Goal: Information Seeking & Learning: Learn about a topic

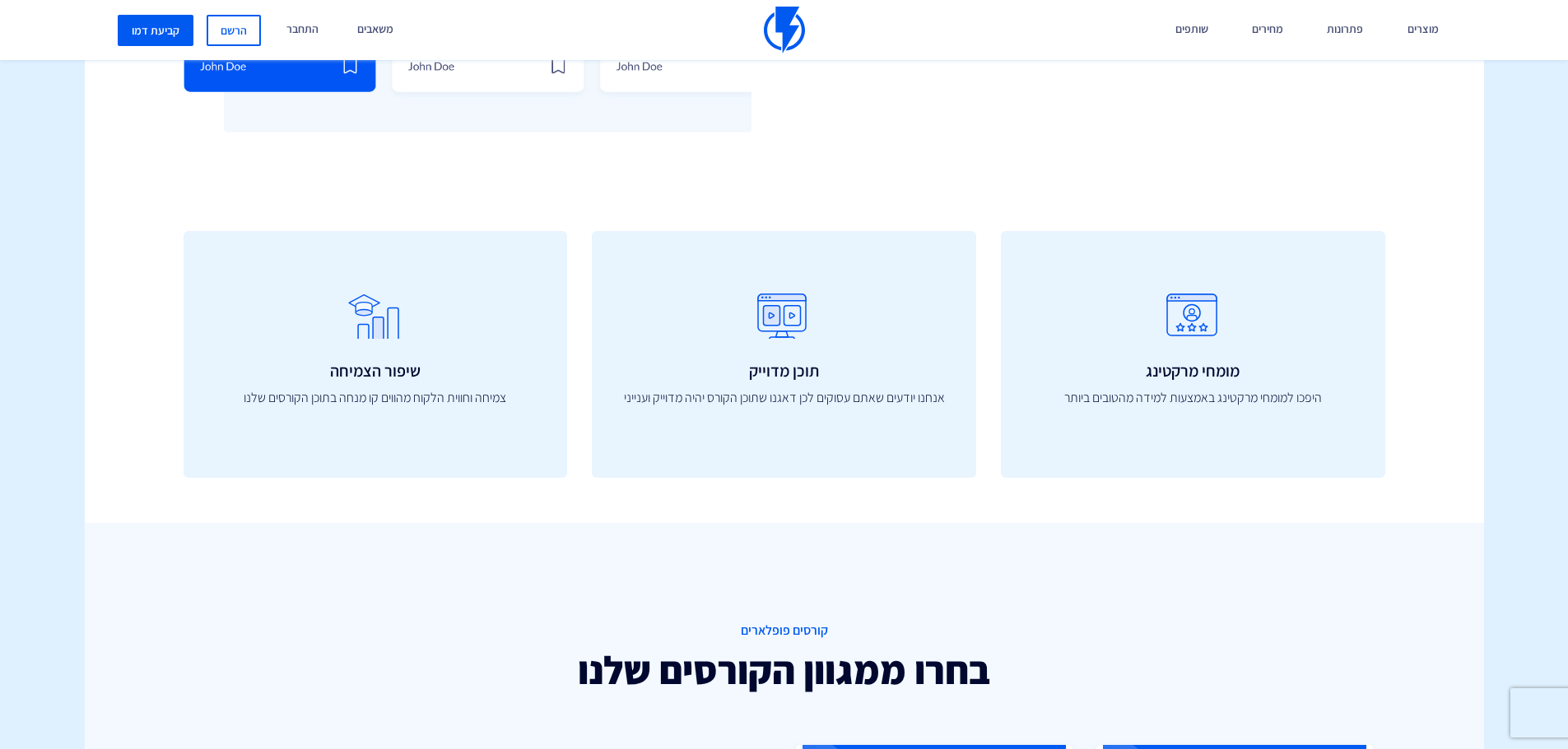
scroll to position [429, 0]
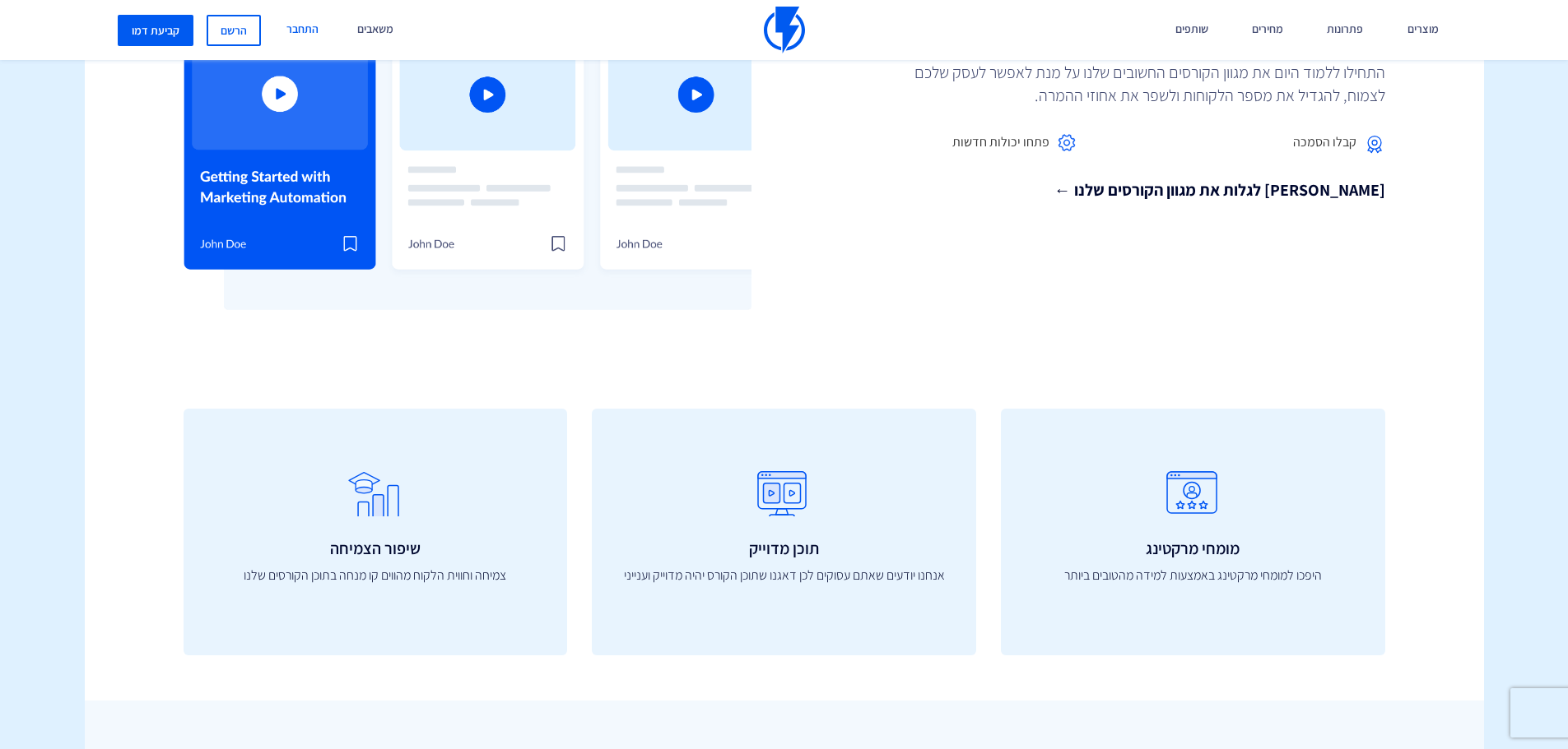
click at [284, 29] on link "התחבר" at bounding box center [302, 30] width 57 height 60
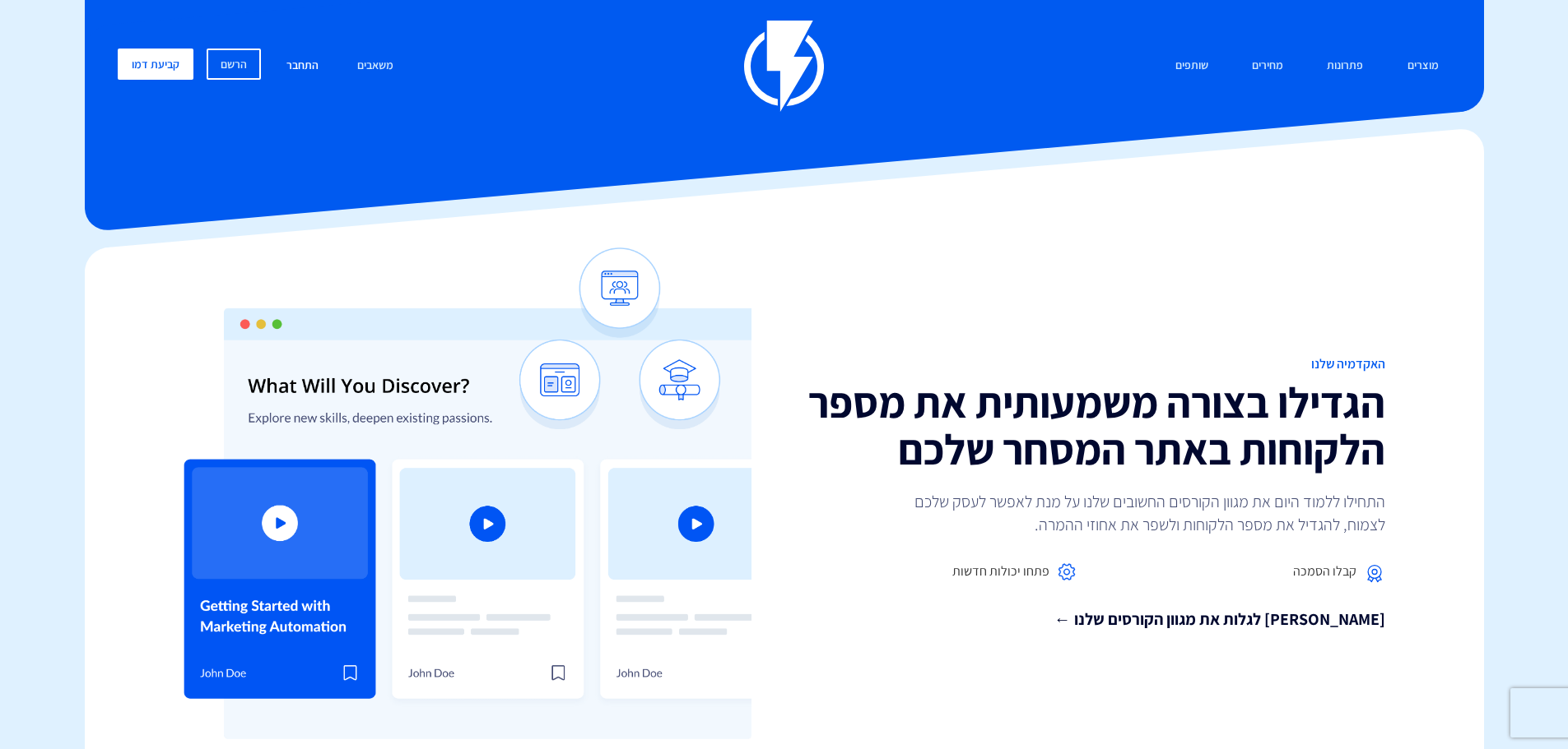
click at [311, 62] on link "התחבר" at bounding box center [302, 66] width 57 height 35
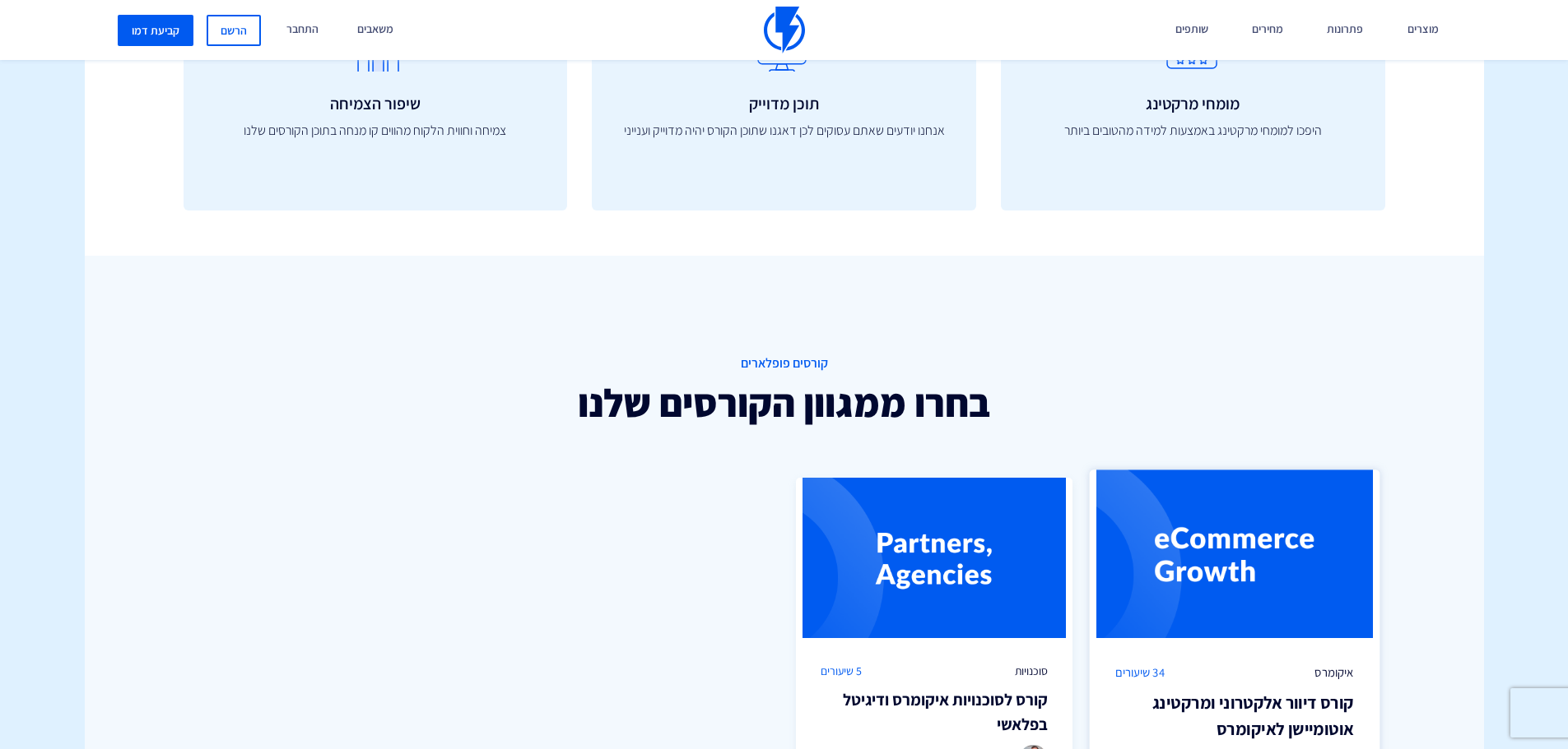
scroll to position [1069, 0]
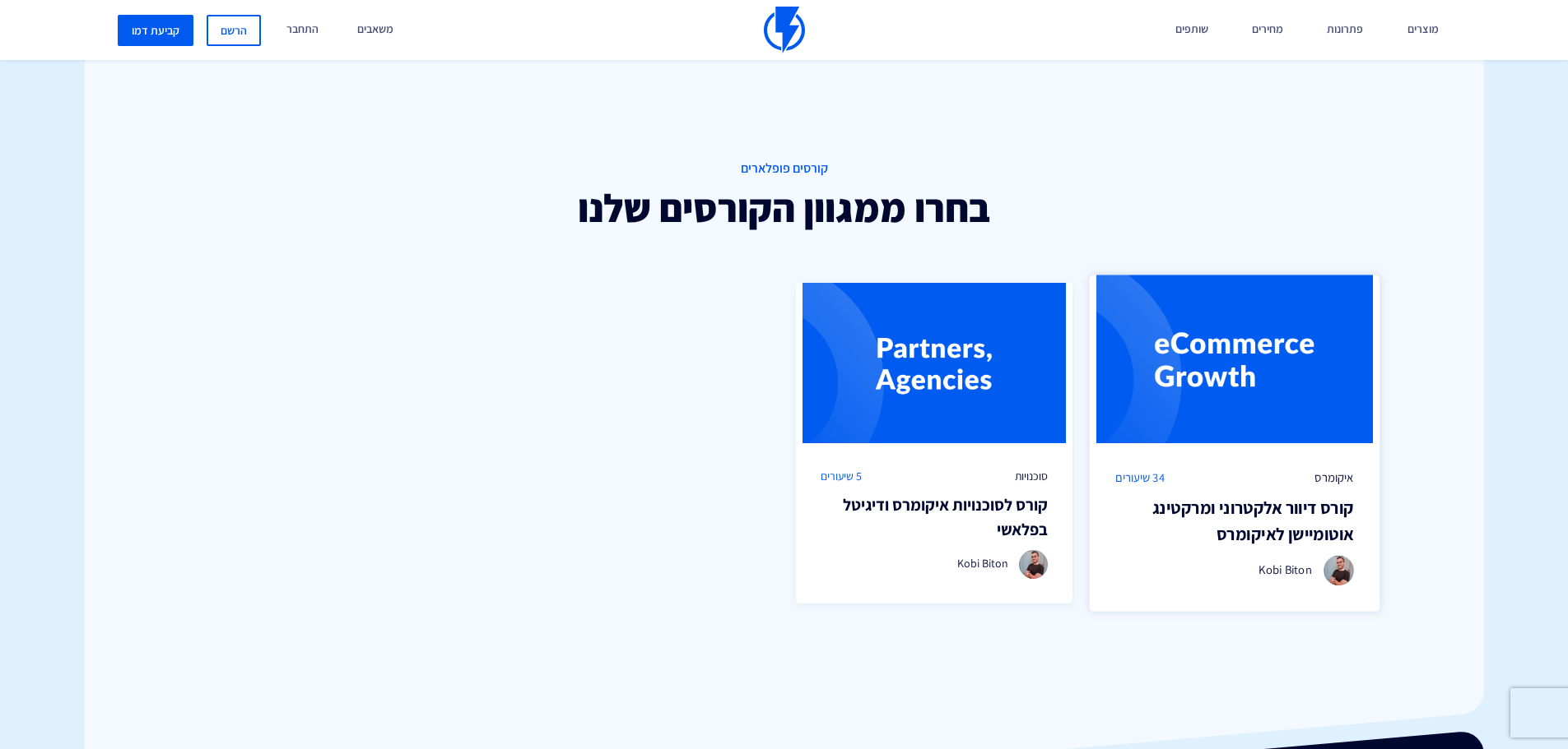
click at [1328, 508] on h3 "קורס דיוור אלקטרוני ומרקטינג אוטומיישן לאיקומרס" at bounding box center [1234, 521] width 239 height 52
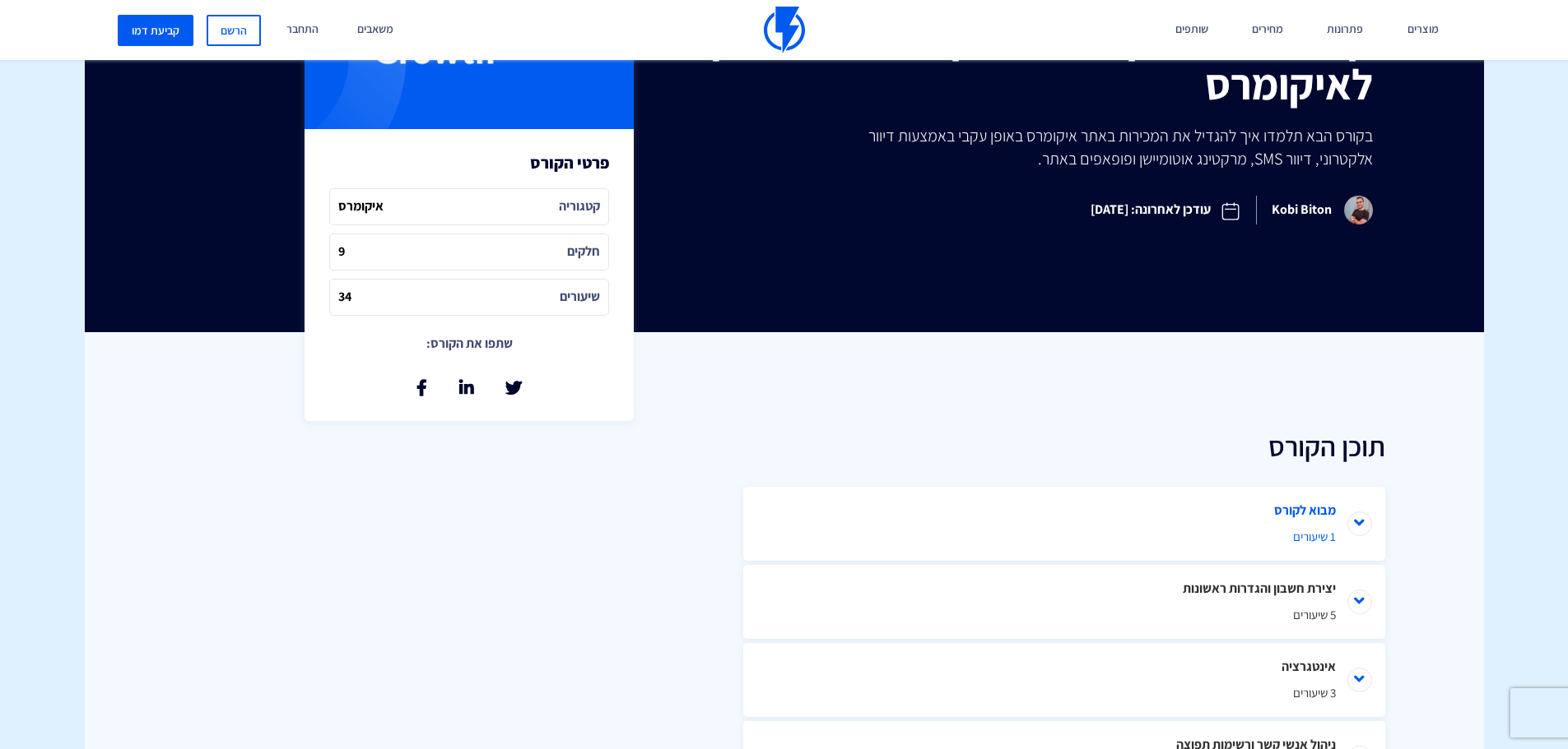
scroll to position [493, 0]
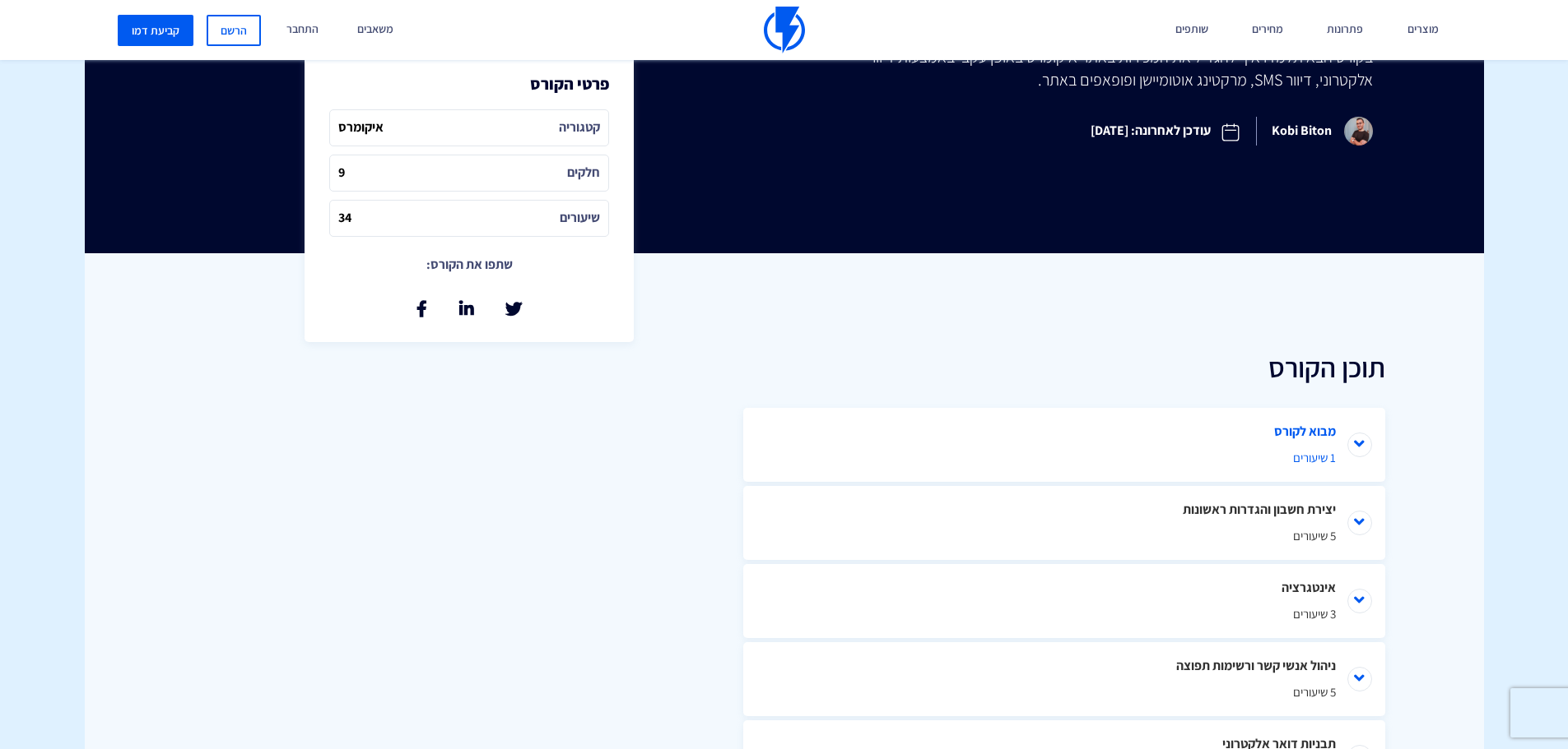
click at [1304, 459] on span "1 שיעורים" at bounding box center [1064, 457] width 543 height 18
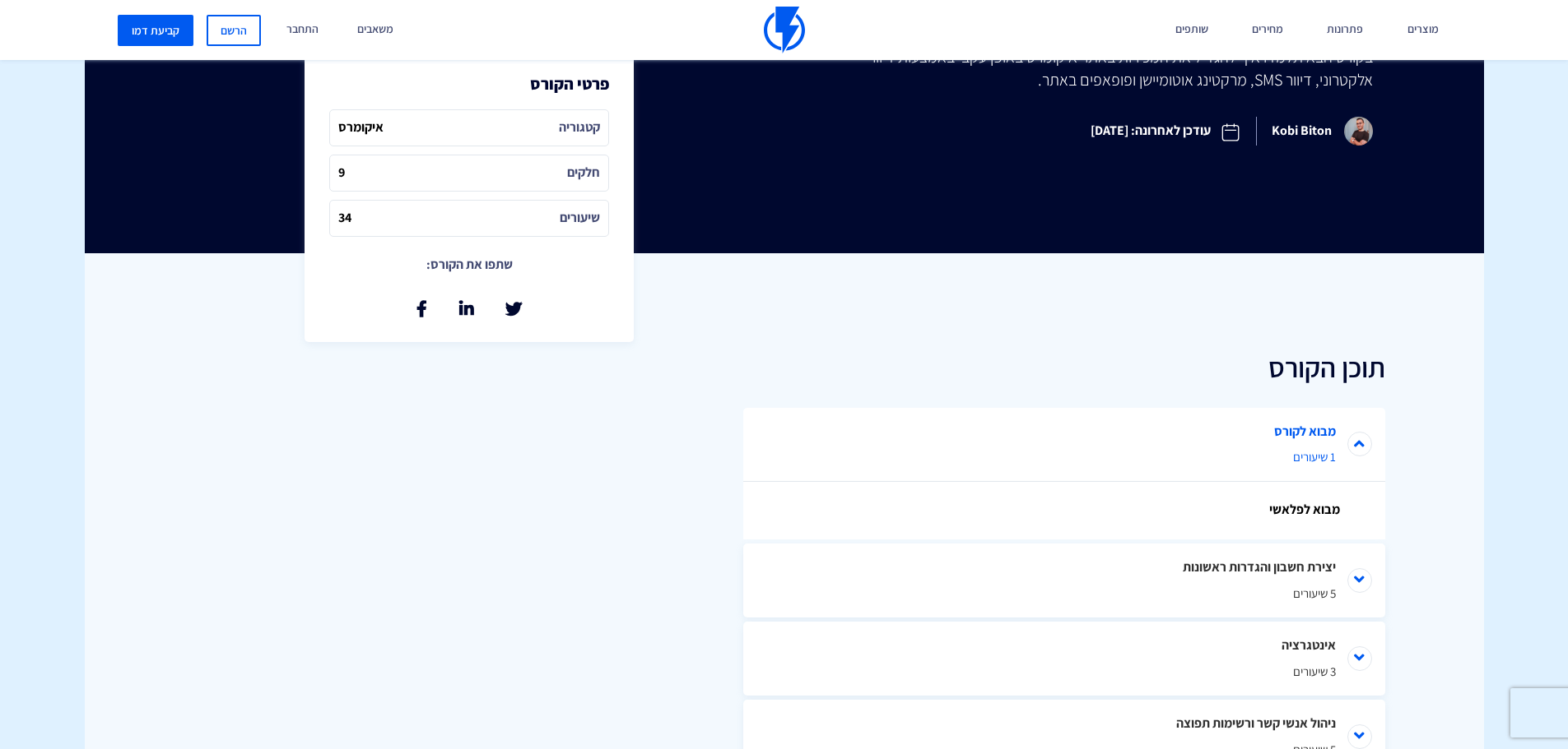
click at [1310, 453] on span "1 שיעורים" at bounding box center [1064, 457] width 543 height 18
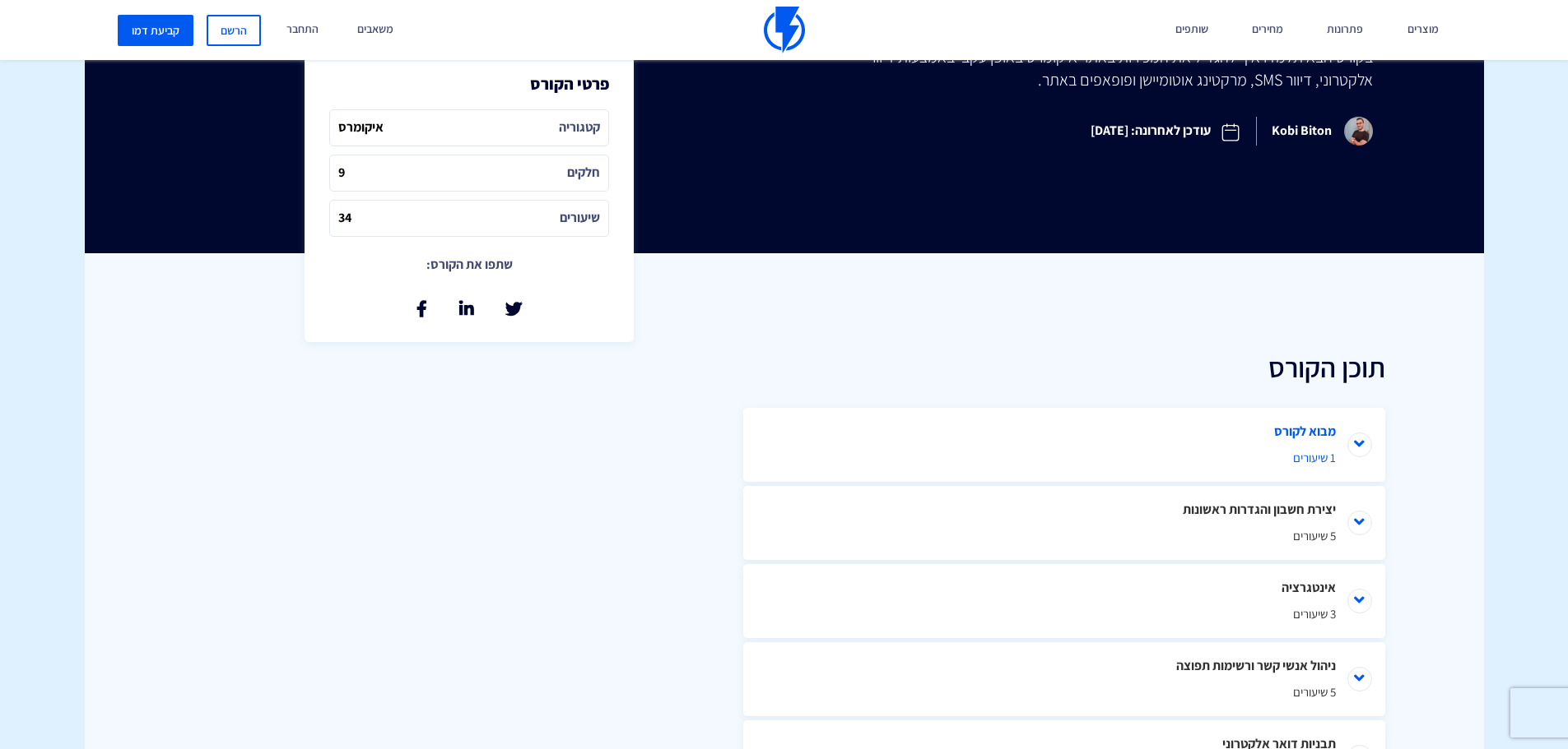
click at [1301, 456] on span "1 שיעורים" at bounding box center [1064, 457] width 543 height 18
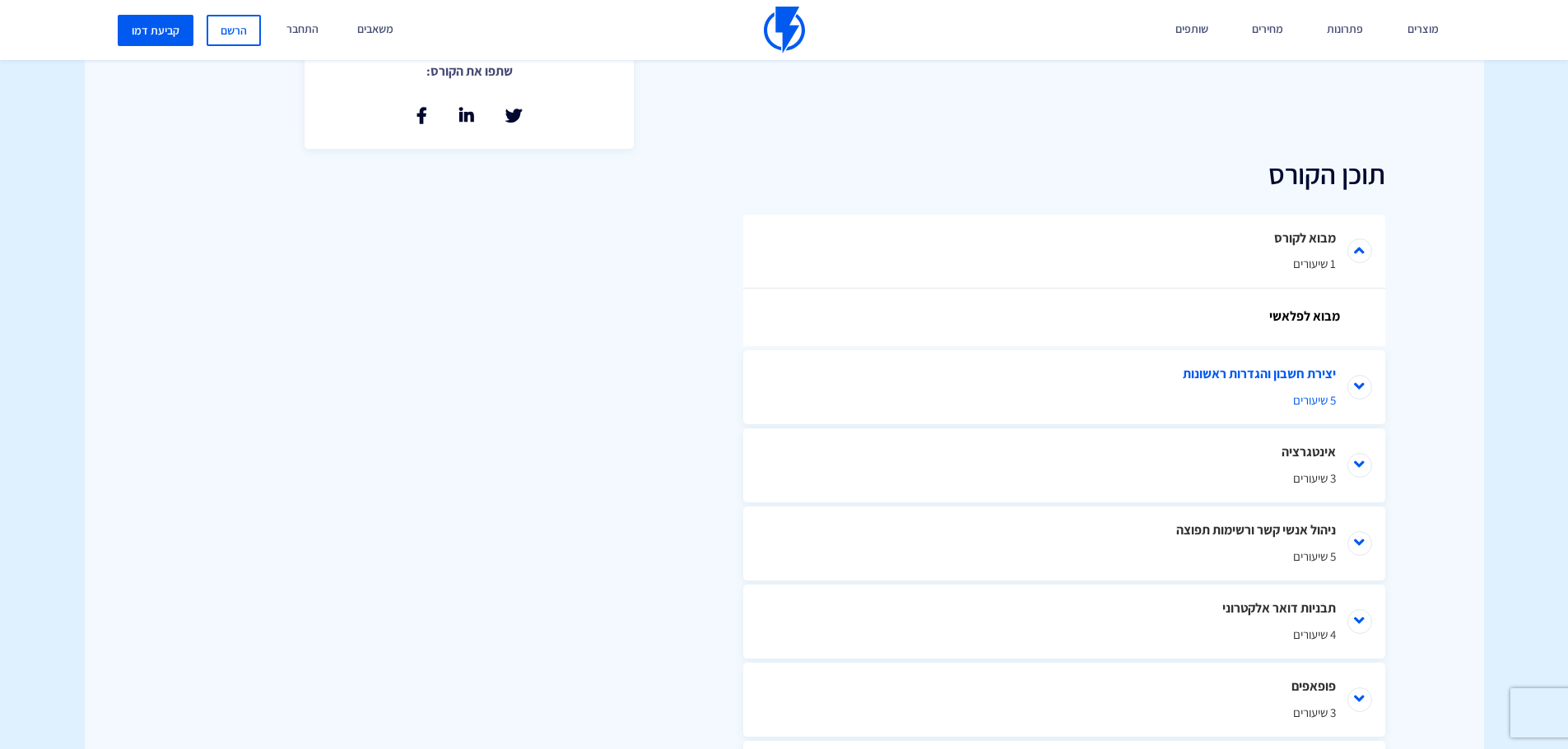
scroll to position [740, 0]
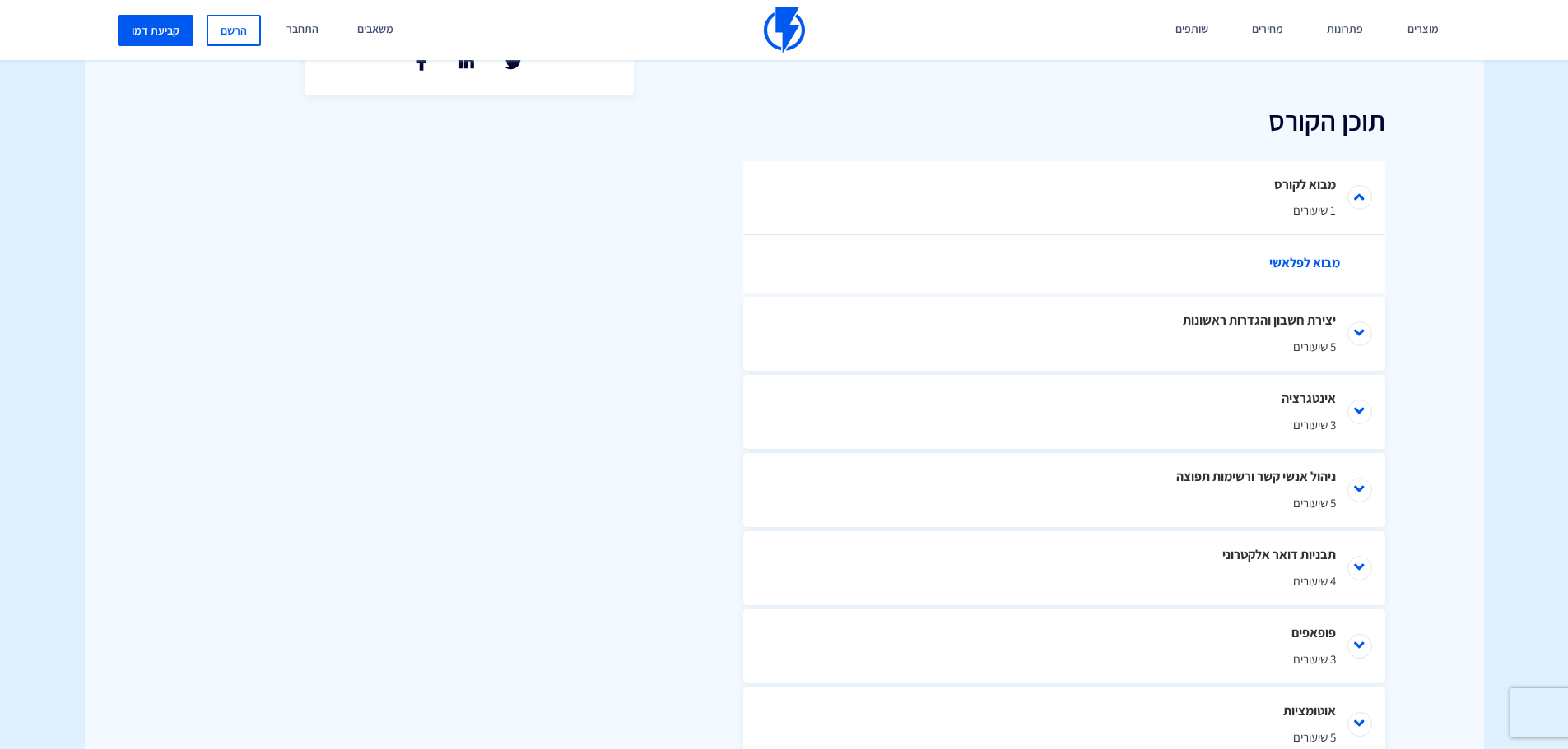
click at [1312, 259] on link "מבוא לפלאשי" at bounding box center [1071, 263] width 559 height 58
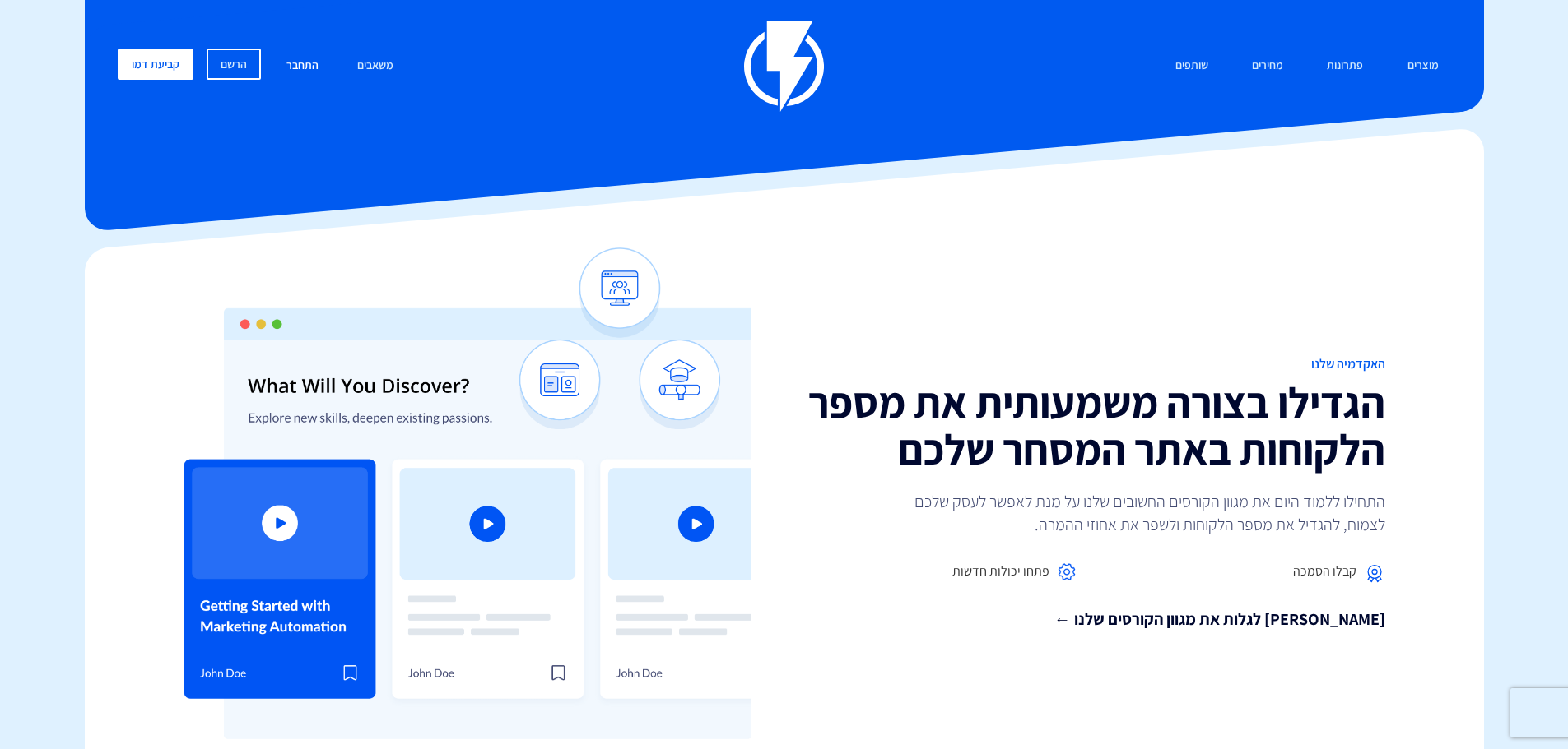
click at [303, 60] on link "התחבר" at bounding box center [302, 66] width 57 height 35
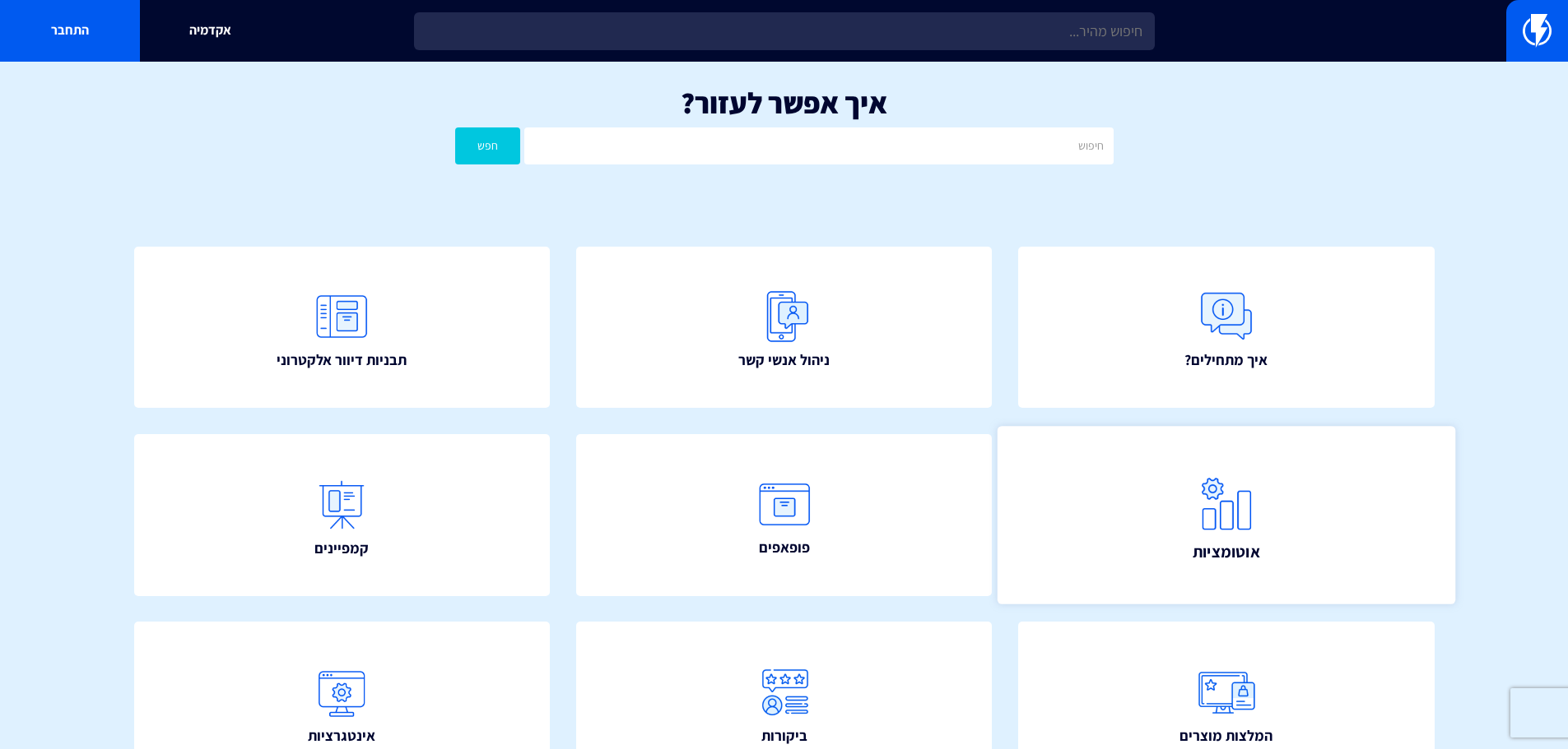
click at [1264, 469] on link "אוטומציות" at bounding box center [1226, 515] width 458 height 177
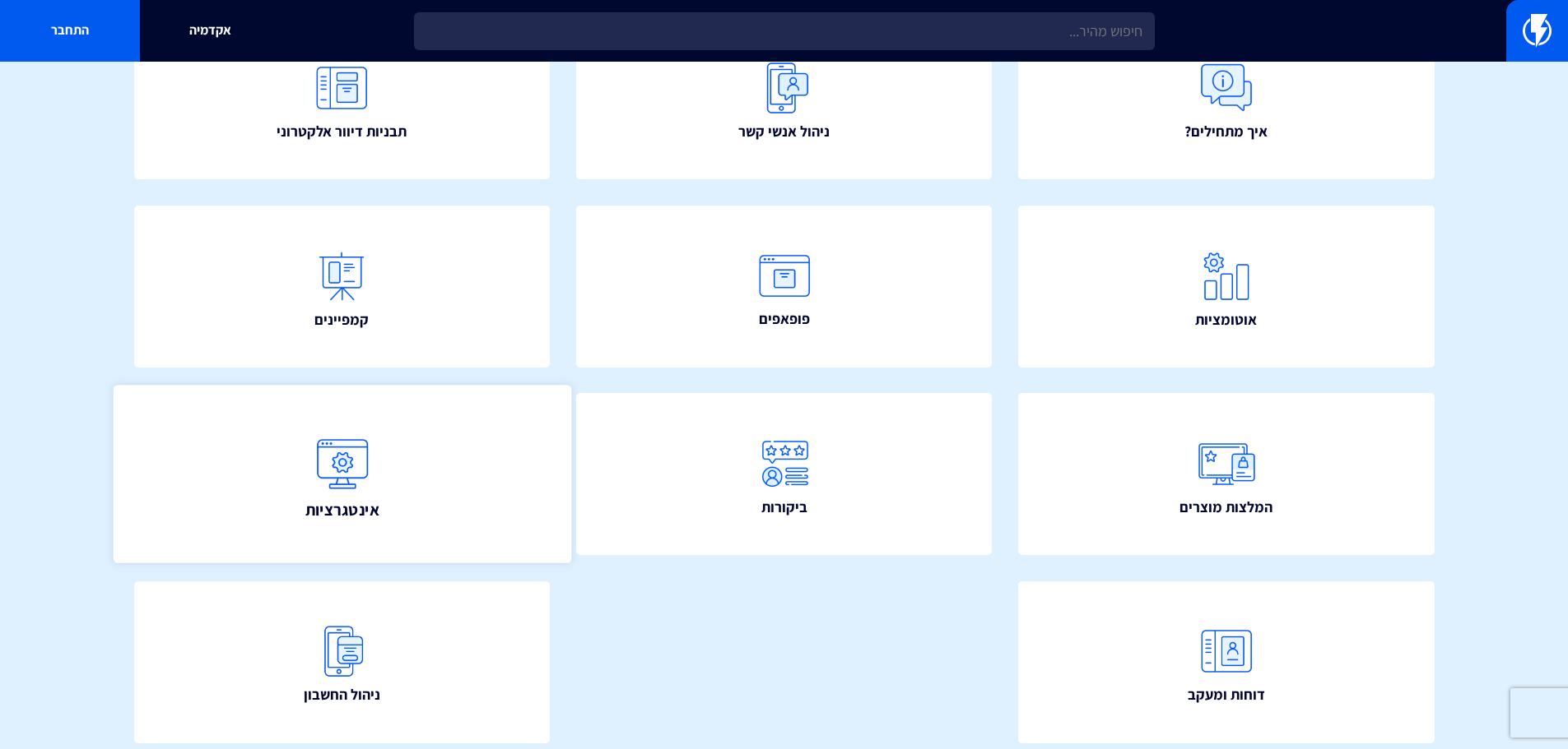
scroll to position [247, 0]
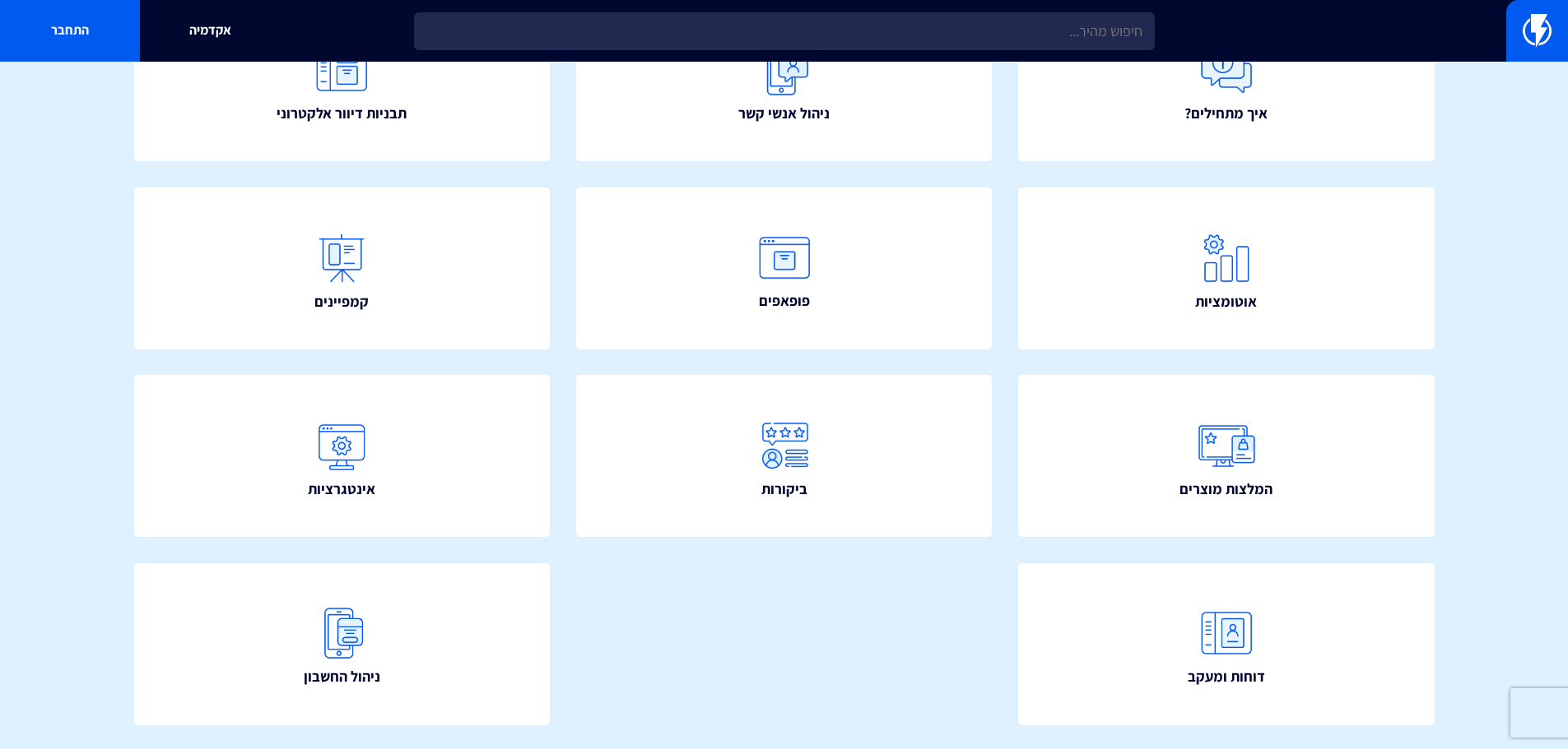
click at [42, 298] on section "איך אפשר לעזור? חפש איך מתחילים? ניהול אנשי קשר תבניות דיוור אלקטרוני" at bounding box center [784, 307] width 1568 height 985
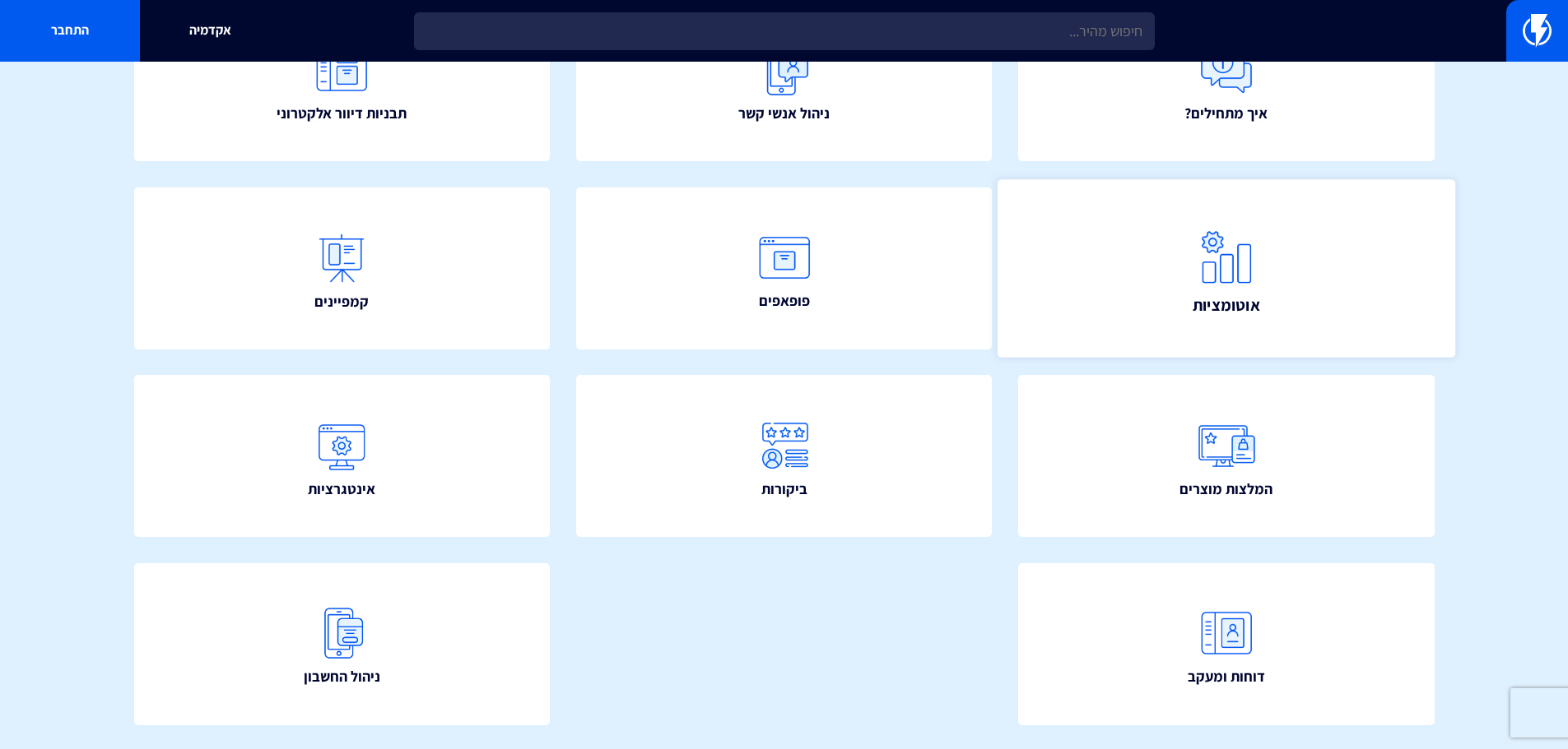
click at [1245, 270] on img at bounding box center [1226, 256] width 72 height 72
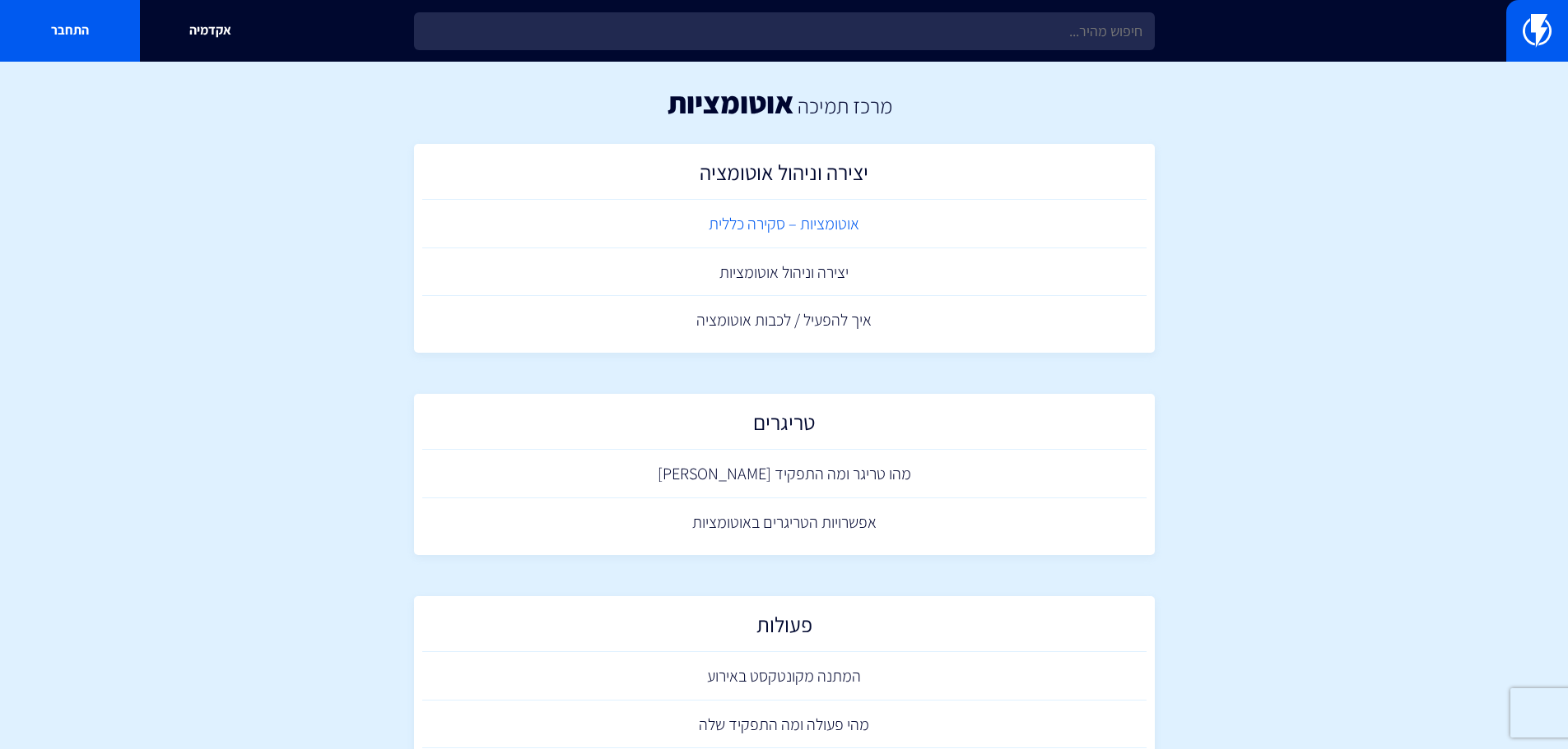
click at [782, 217] on link "אוטומציות – סקירה כללית" at bounding box center [784, 224] width 724 height 49
